Goal: Information Seeking & Learning: Learn about a topic

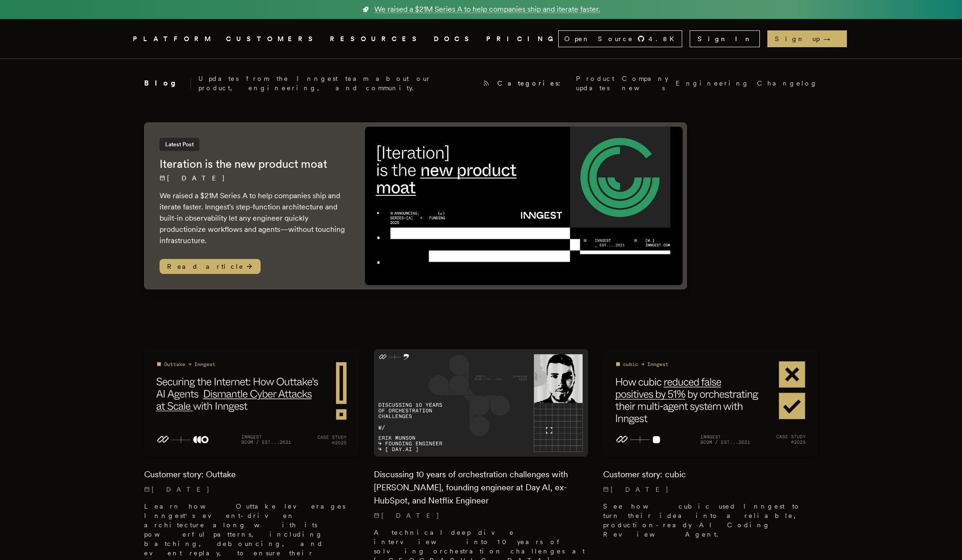
click at [240, 157] on h2 "Iteration is the new product moat" at bounding box center [252, 164] width 187 height 15
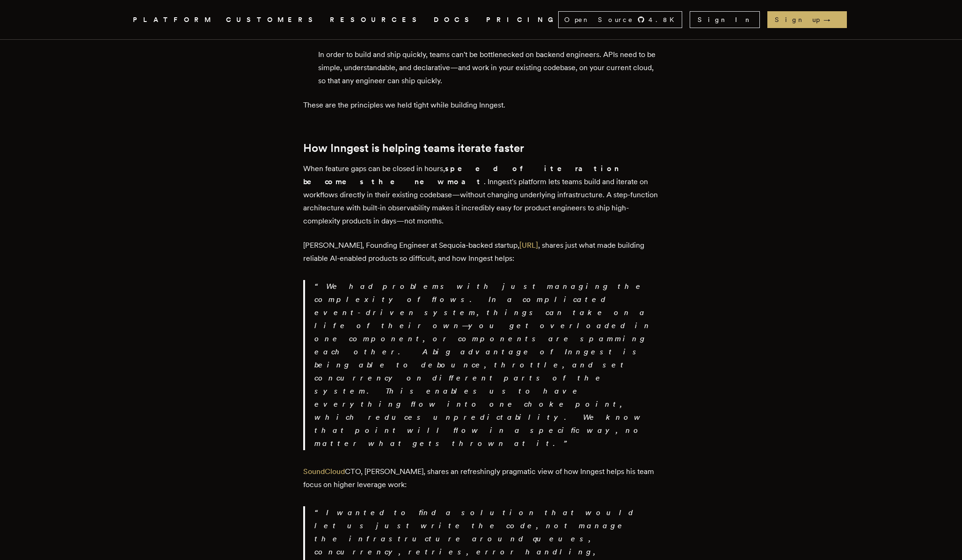
scroll to position [1375, 0]
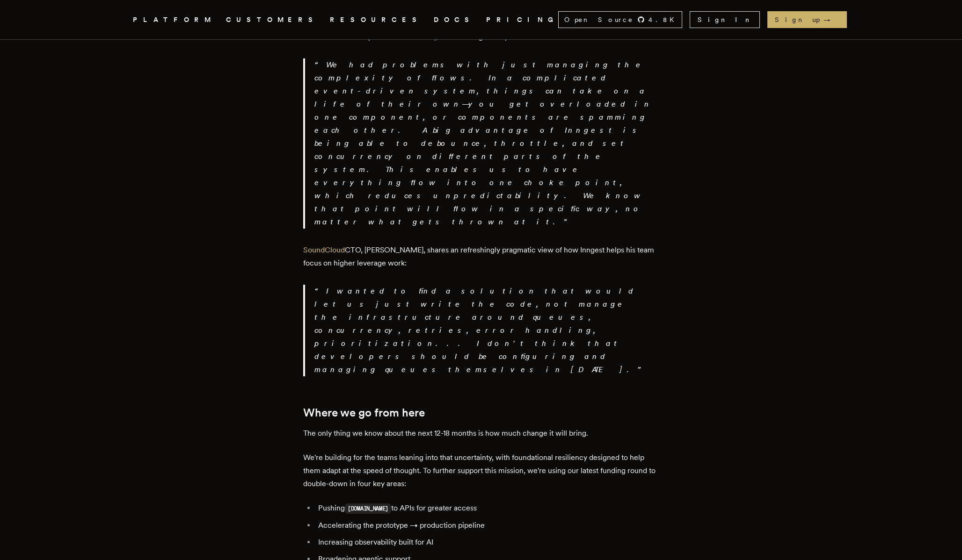
scroll to position [1596, 0]
